Goal: Task Accomplishment & Management: Complete application form

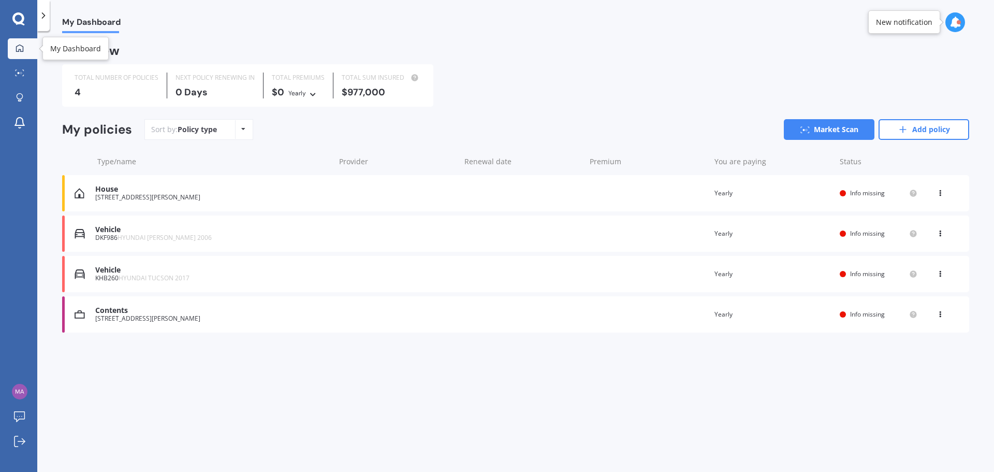
click at [21, 49] on icon at bounding box center [20, 48] width 8 height 8
click at [956, 25] on icon at bounding box center [954, 22] width 11 height 11
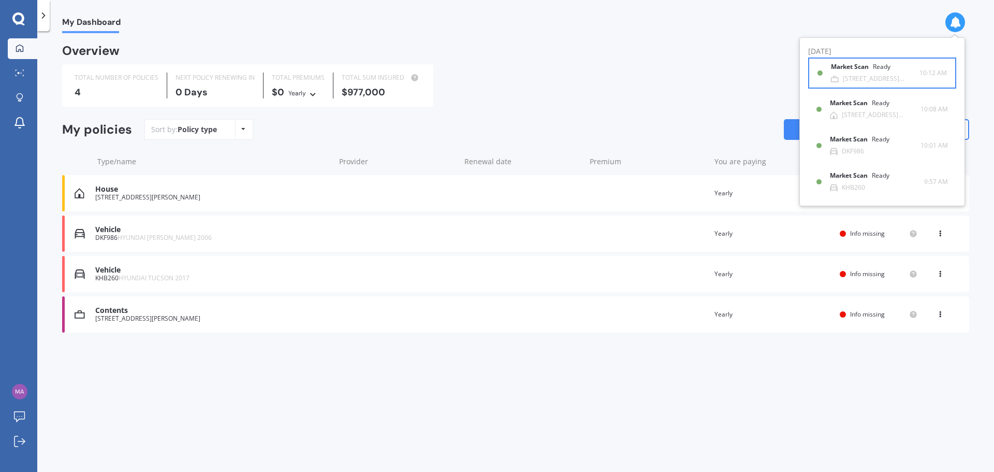
click at [859, 69] on b "Market Scan" at bounding box center [852, 66] width 42 height 7
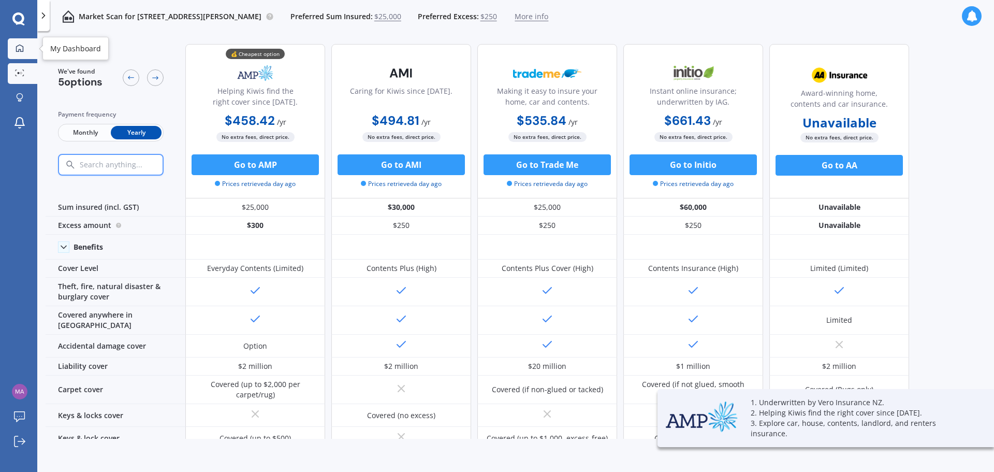
click at [25, 52] on div at bounding box center [20, 48] width 16 height 9
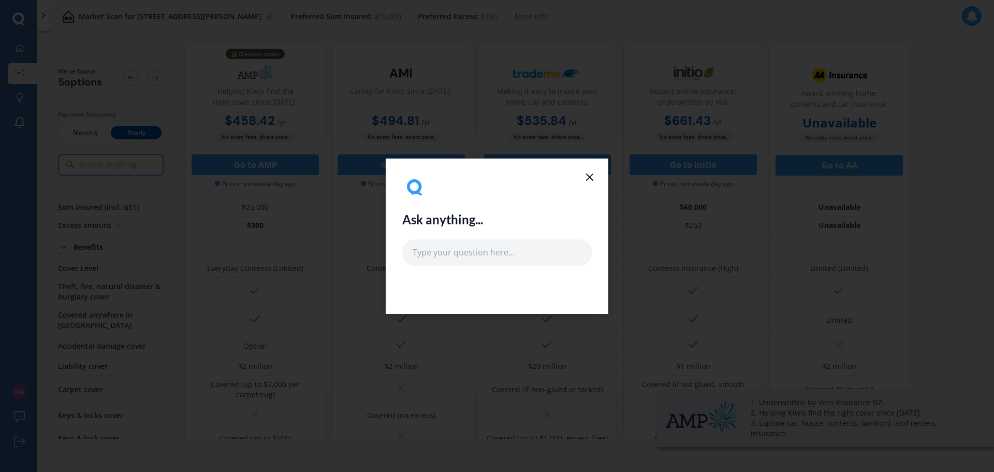
click at [591, 179] on icon at bounding box center [589, 177] width 12 height 12
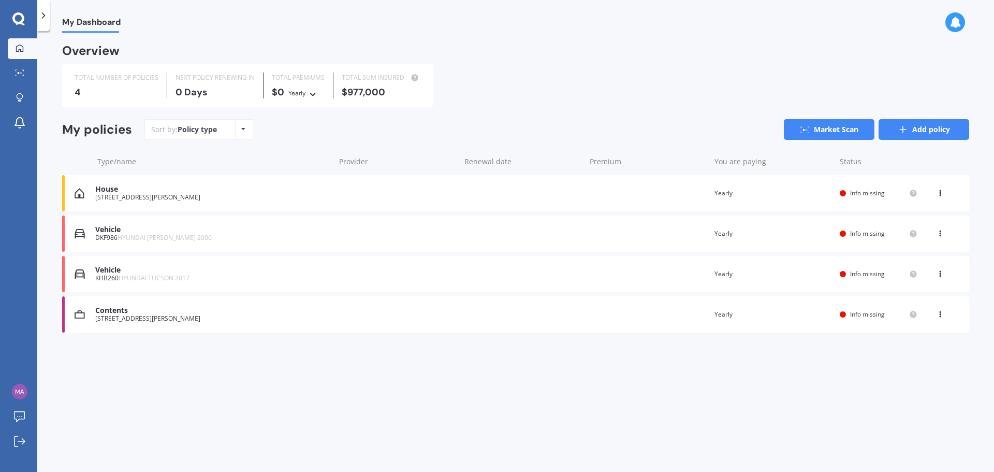
click at [933, 134] on link "Add policy" at bounding box center [923, 129] width 91 height 21
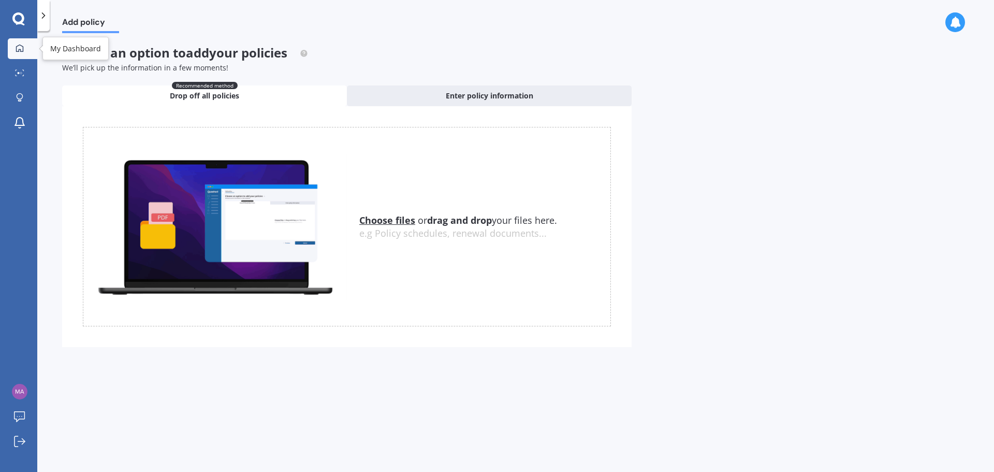
click at [13, 41] on link "My Dashboard" at bounding box center [23, 48] width 30 height 21
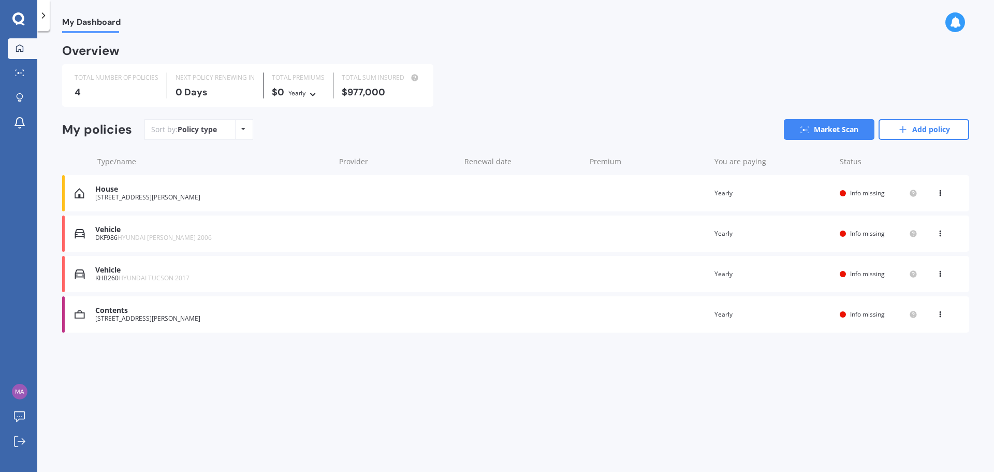
click at [41, 13] on icon at bounding box center [43, 15] width 10 height 10
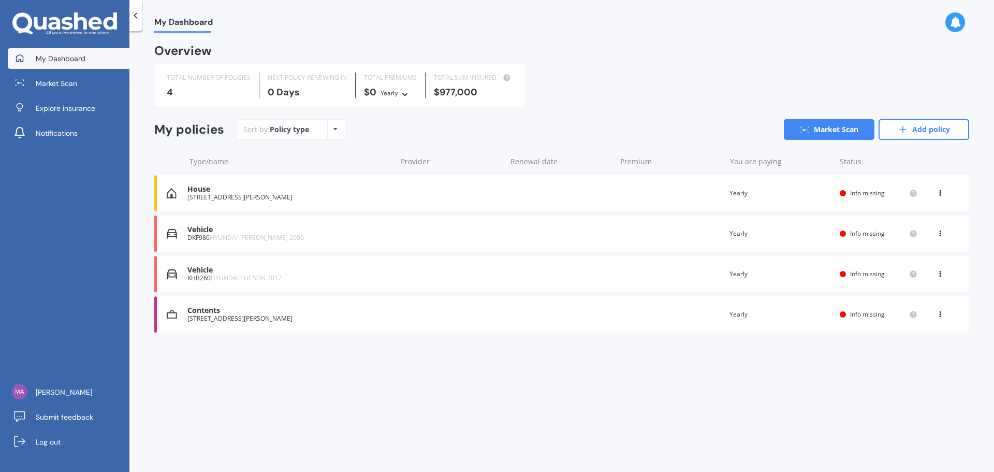
click at [134, 12] on icon at bounding box center [135, 15] width 10 height 10
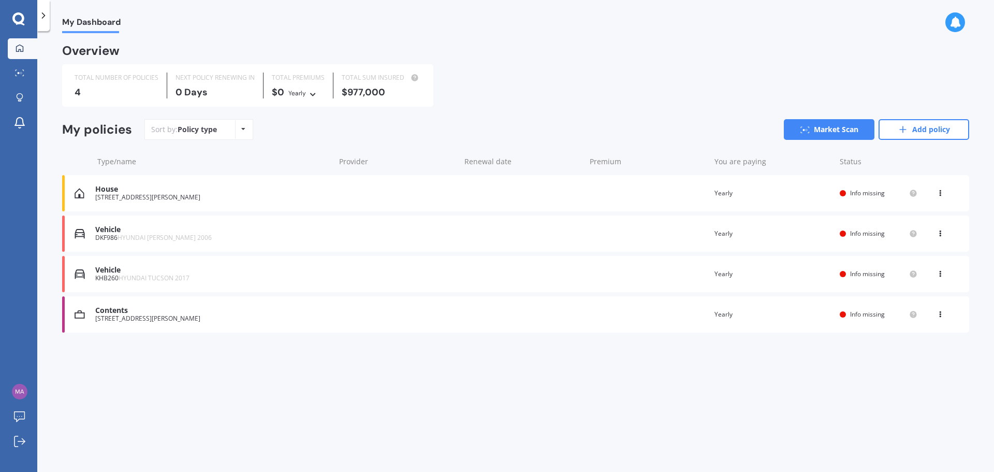
drag, startPoint x: 180, startPoint y: 380, endPoint x: 147, endPoint y: 386, distance: 33.5
click at [147, 386] on div "My Dashboard Overview TOTAL NUMBER OF POLICIES 4 NEXT POLICY RENEWING [DATE] TO…" at bounding box center [515, 253] width 956 height 440
click at [128, 193] on div "House" at bounding box center [212, 189] width 234 height 9
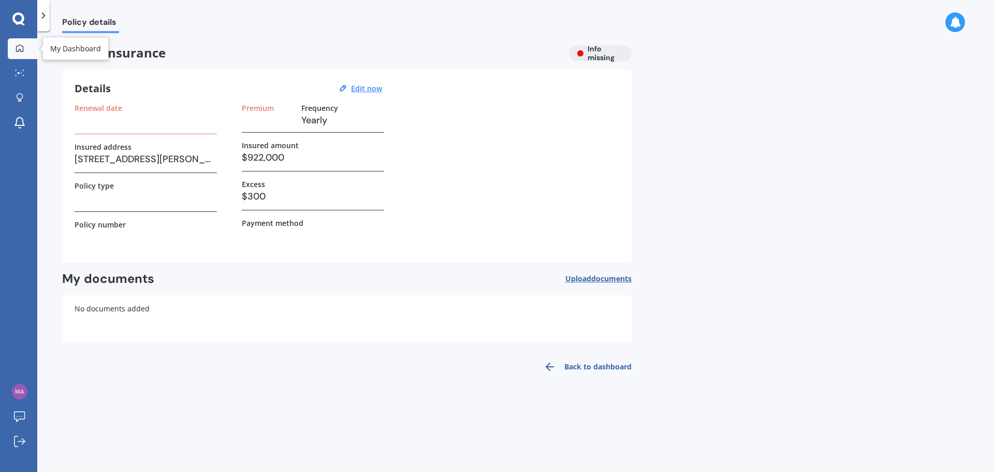
click at [24, 55] on link "My Dashboard" at bounding box center [23, 48] width 30 height 21
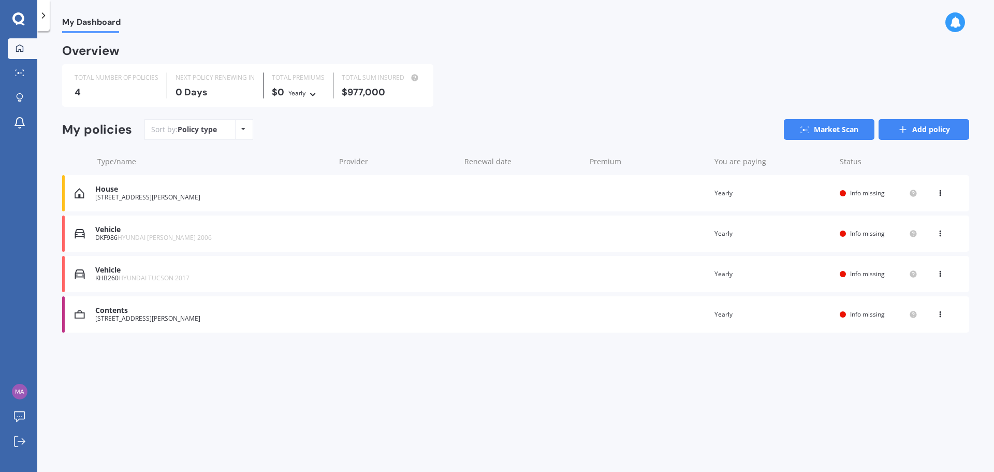
click at [928, 134] on link "Add policy" at bounding box center [923, 129] width 91 height 21
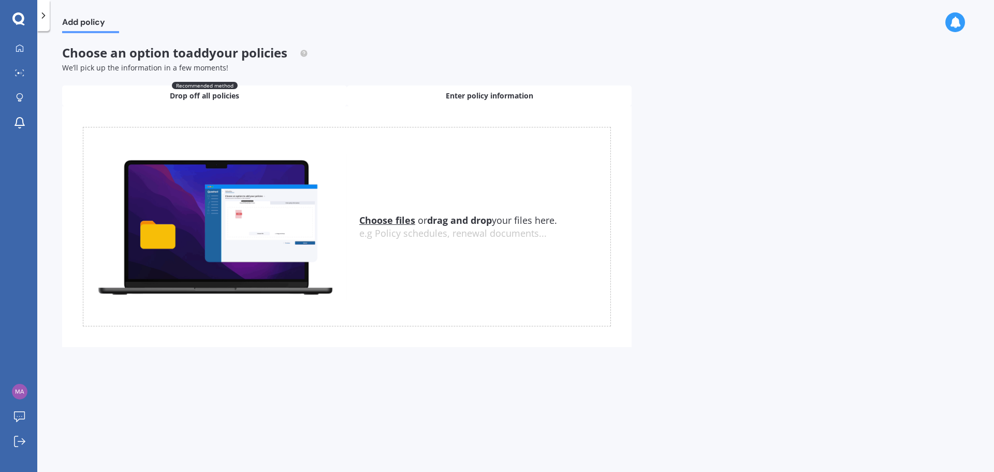
click at [498, 100] on span "Enter policy information" at bounding box center [489, 96] width 87 height 10
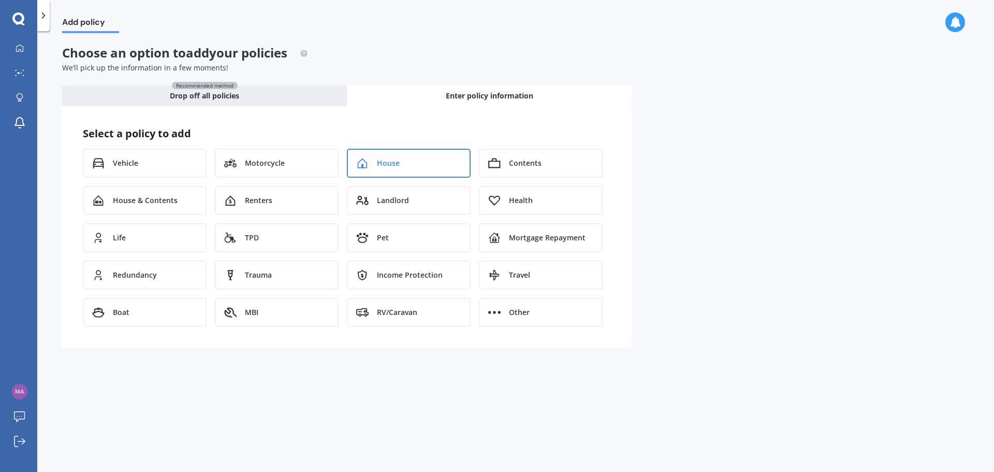
click at [401, 165] on div "House" at bounding box center [409, 163] width 124 height 29
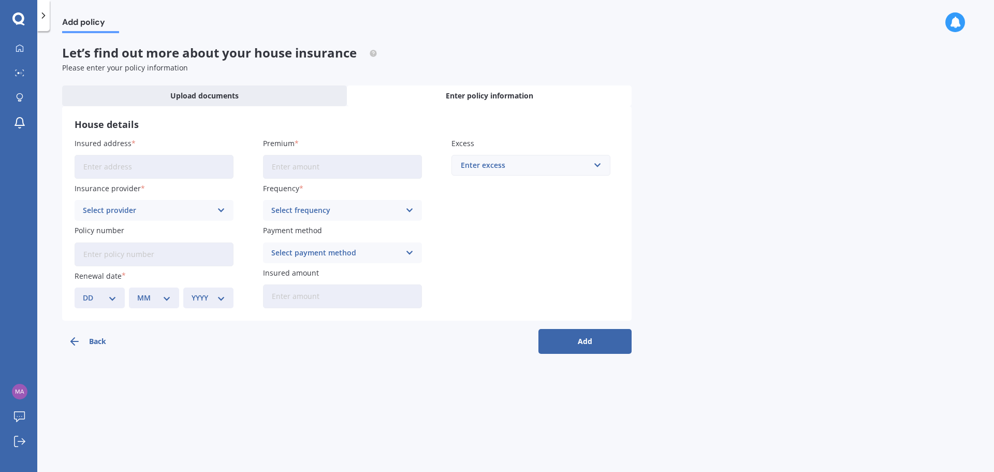
click at [151, 176] on input "Insured address" at bounding box center [154, 167] width 159 height 24
type input "[STREET_ADDRESS]"
click at [173, 213] on div "Select provider" at bounding box center [147, 209] width 129 height 11
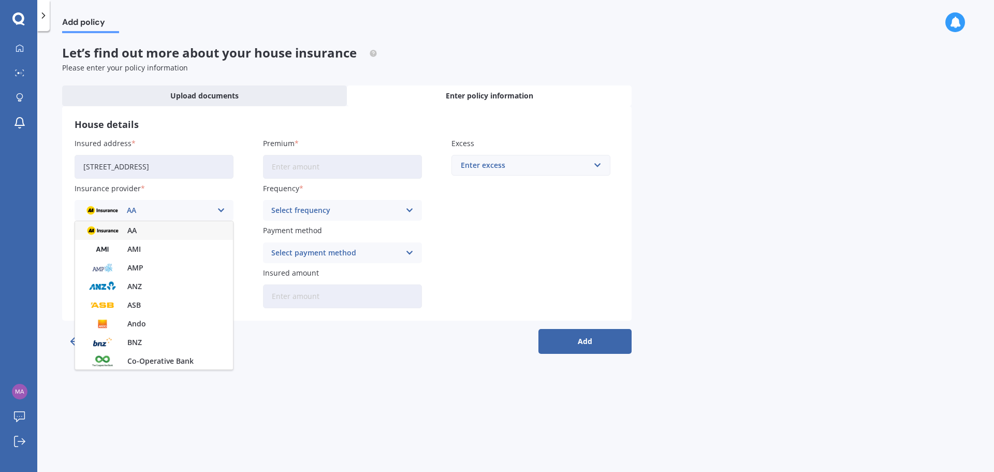
click at [175, 213] on div "AA" at bounding box center [147, 209] width 129 height 11
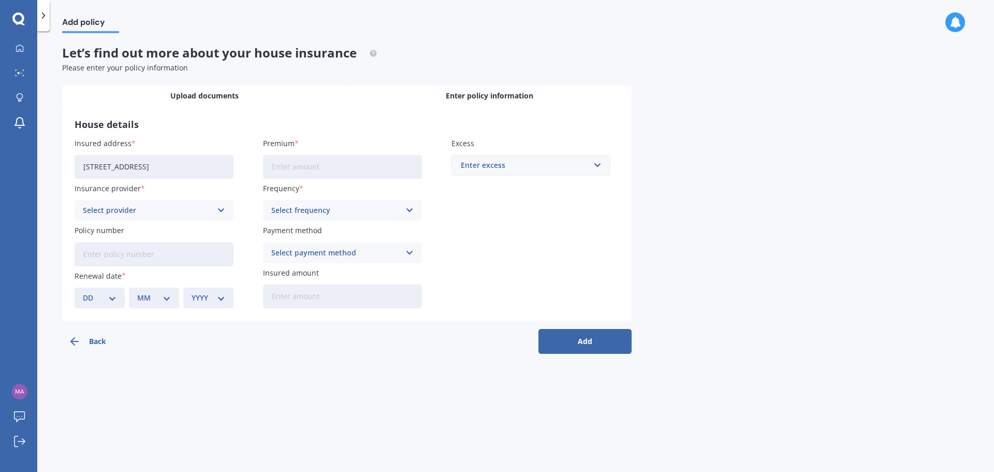
click at [190, 94] on span "Upload documents" at bounding box center [204, 96] width 68 height 10
